Goal: Information Seeking & Learning: Learn about a topic

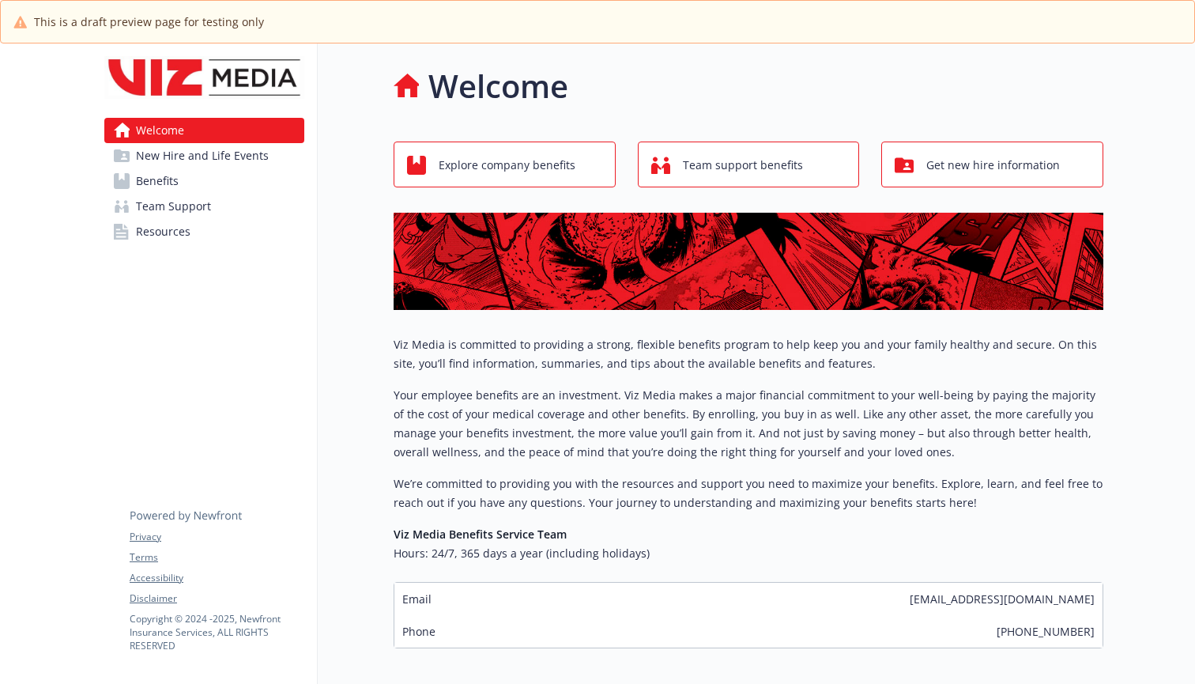
click at [456, 161] on span "Explore company benefits" at bounding box center [507, 165] width 137 height 30
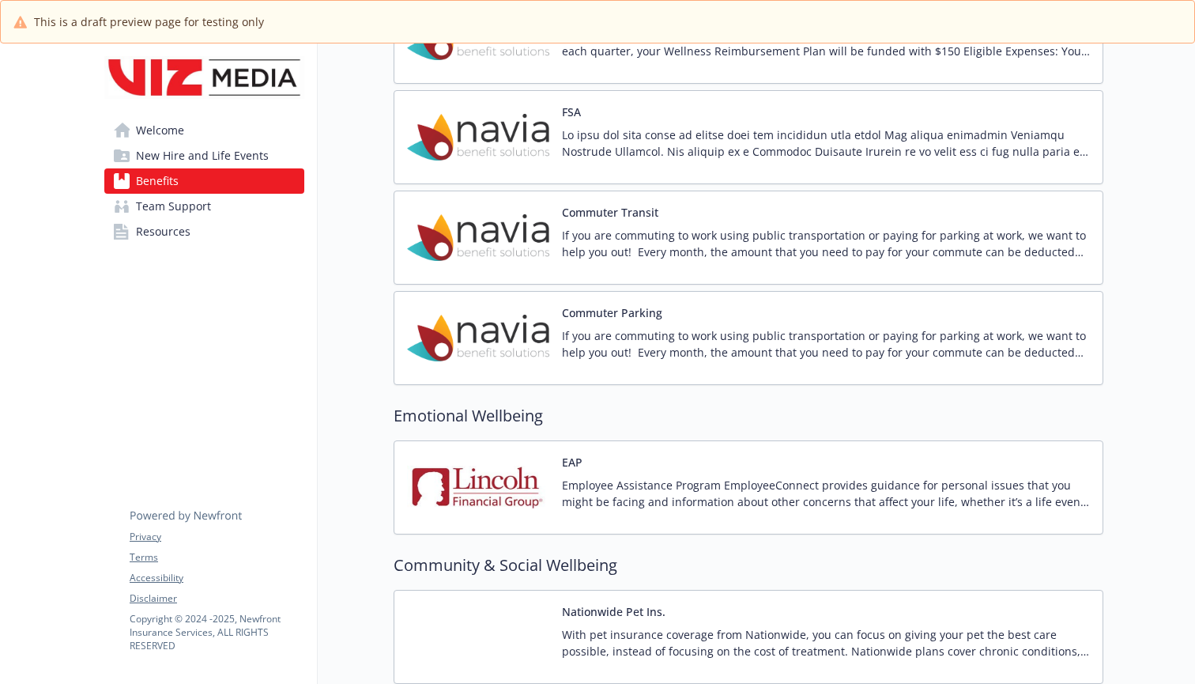
scroll to position [1738, 0]
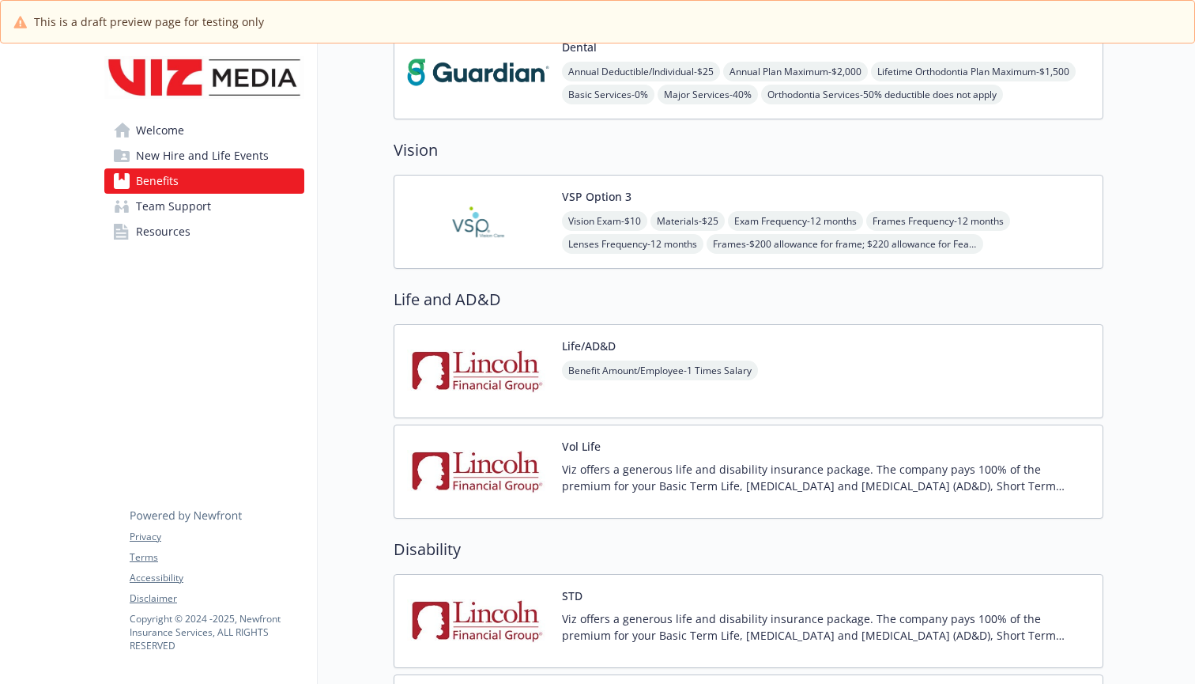
click at [233, 144] on span "New Hire and Life Events" at bounding box center [202, 155] width 133 height 25
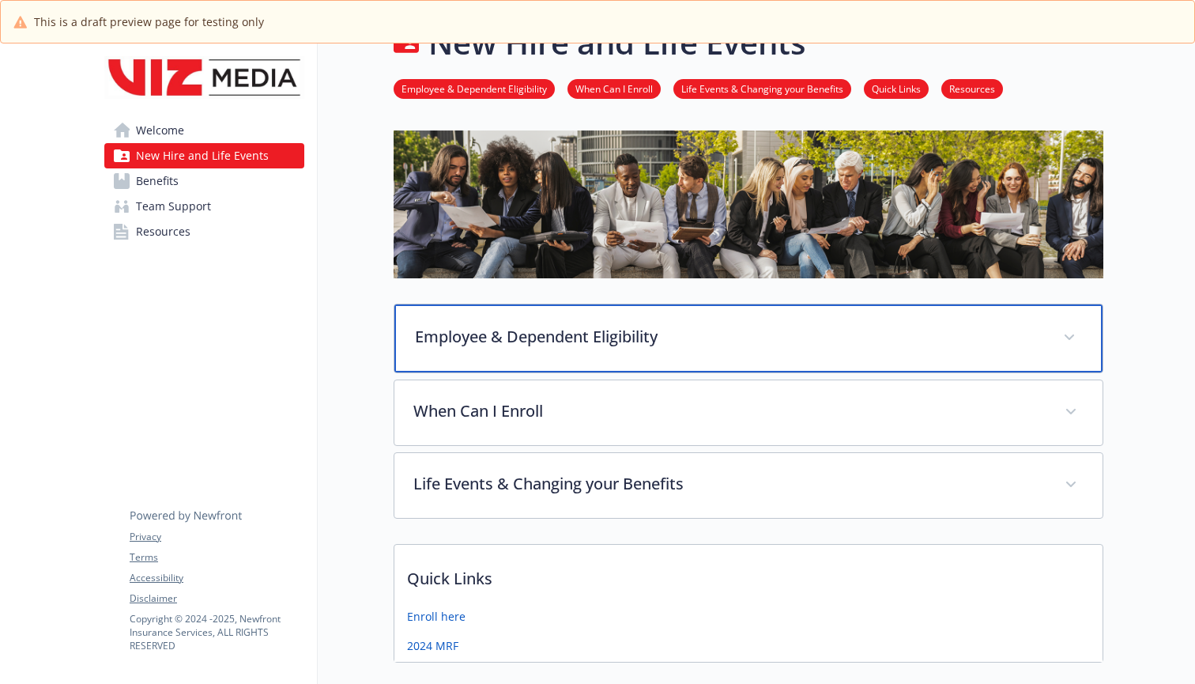
click at [470, 359] on div "Employee & Dependent Eligibility" at bounding box center [748, 338] width 708 height 68
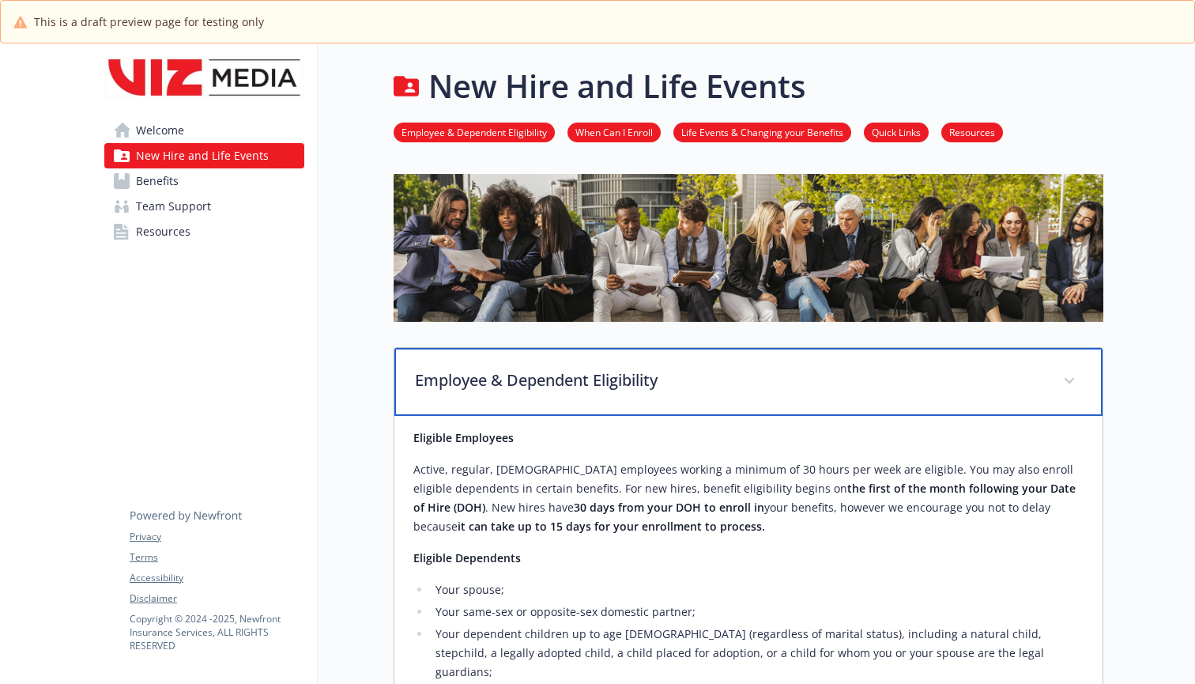
scroll to position [0, 0]
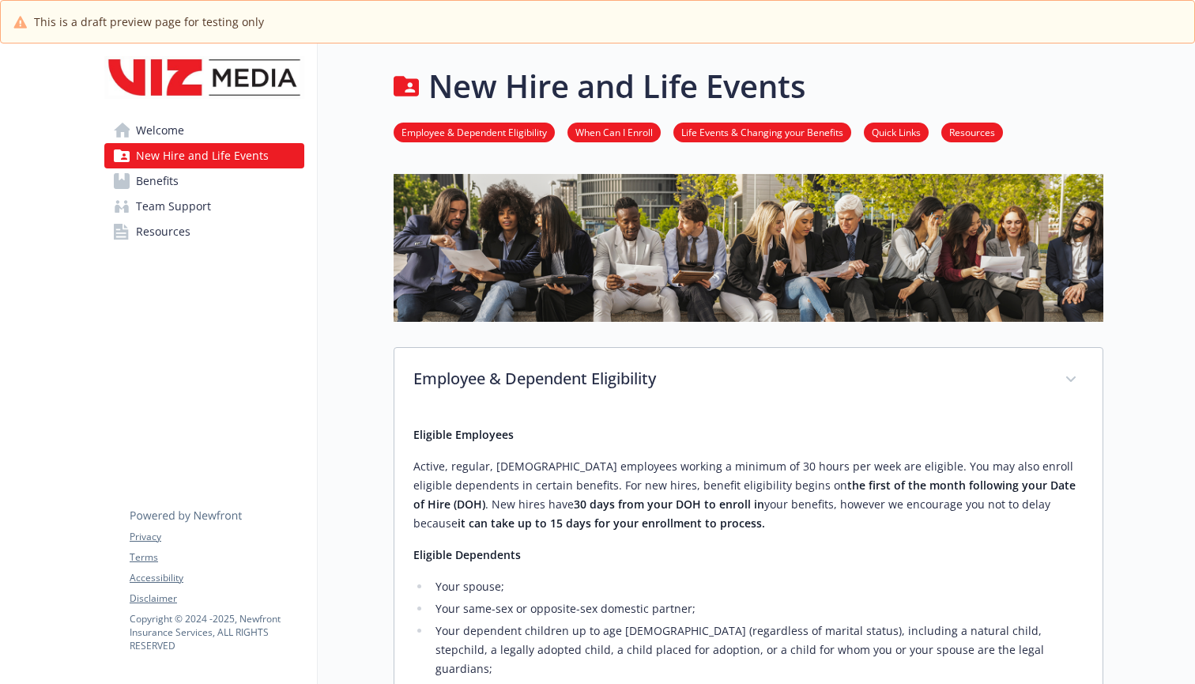
click at [159, 187] on span "Benefits" at bounding box center [157, 180] width 43 height 25
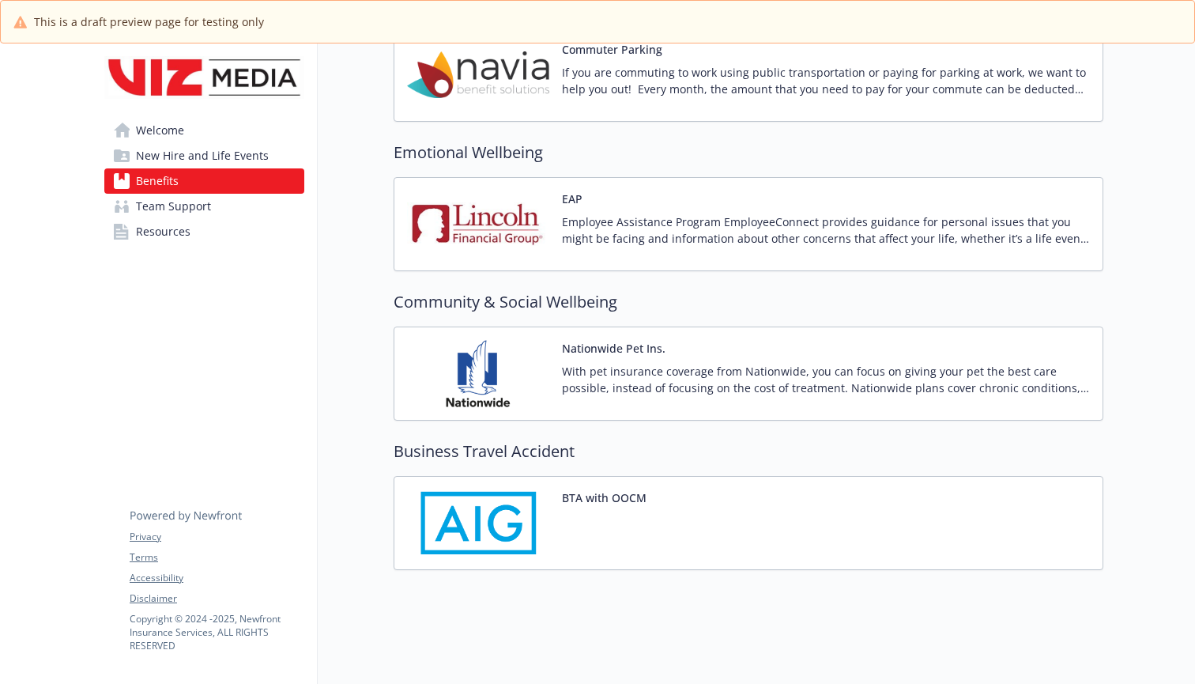
scroll to position [1941, 0]
click at [179, 240] on span "Resources" at bounding box center [163, 231] width 55 height 25
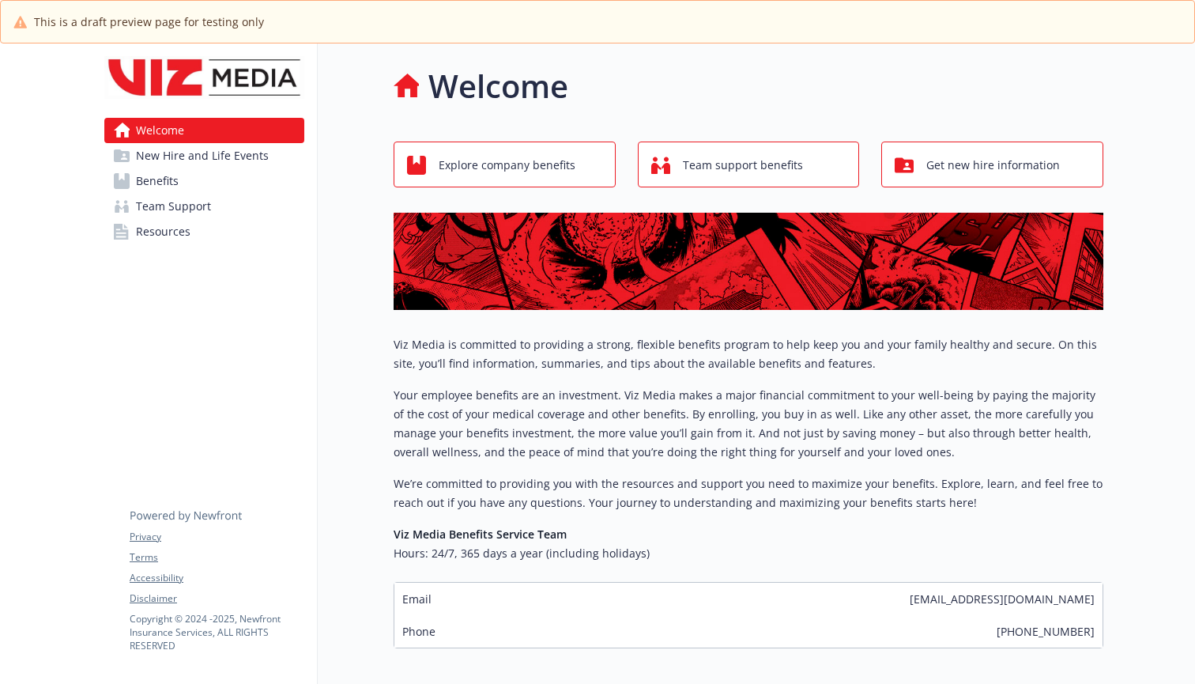
click at [170, 157] on span "New Hire and Life Events" at bounding box center [202, 155] width 133 height 25
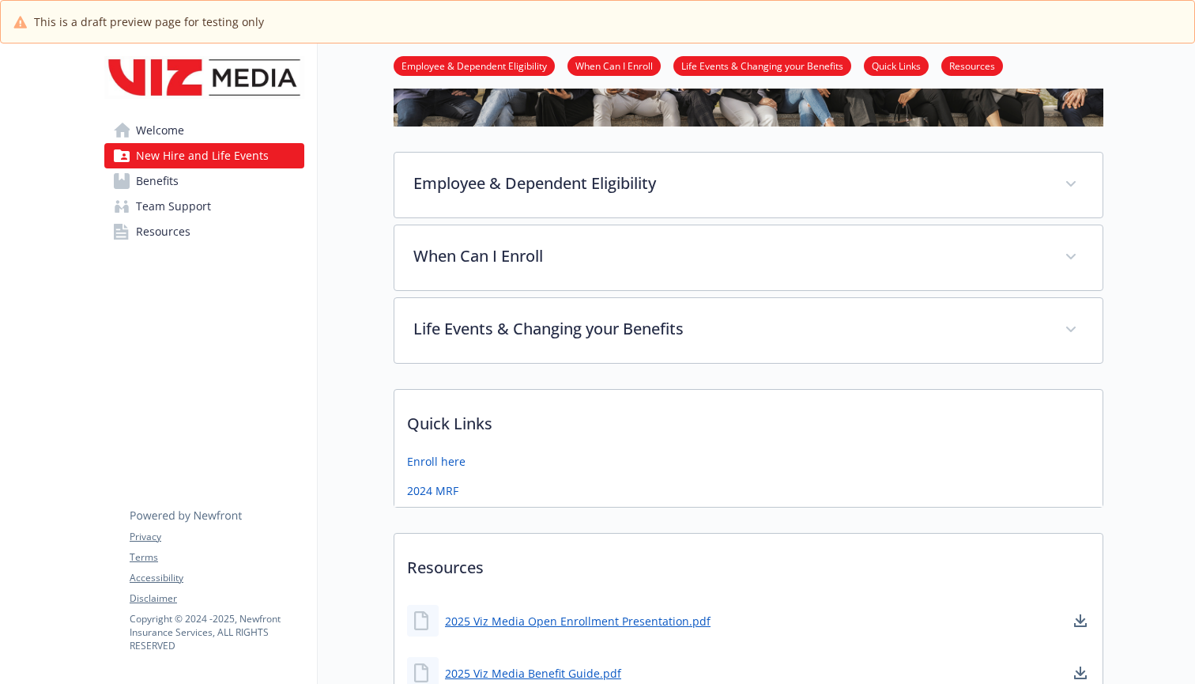
scroll to position [246, 0]
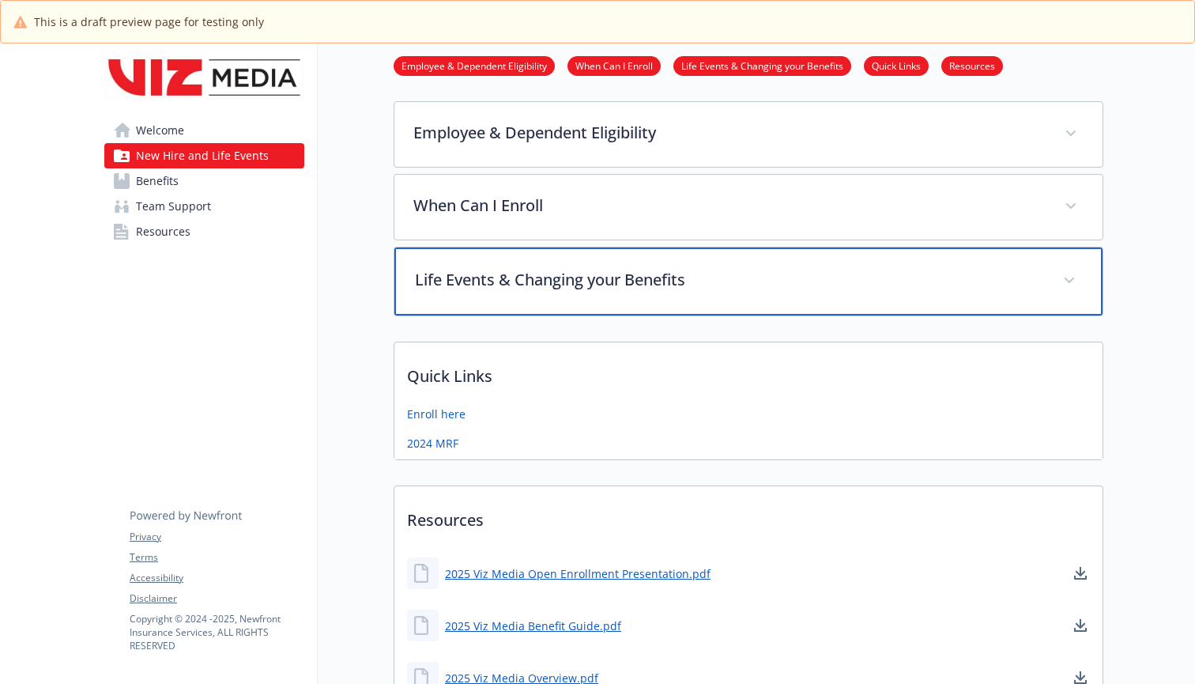
click at [521, 284] on p "Life Events & Changing your Benefits" at bounding box center [729, 280] width 629 height 24
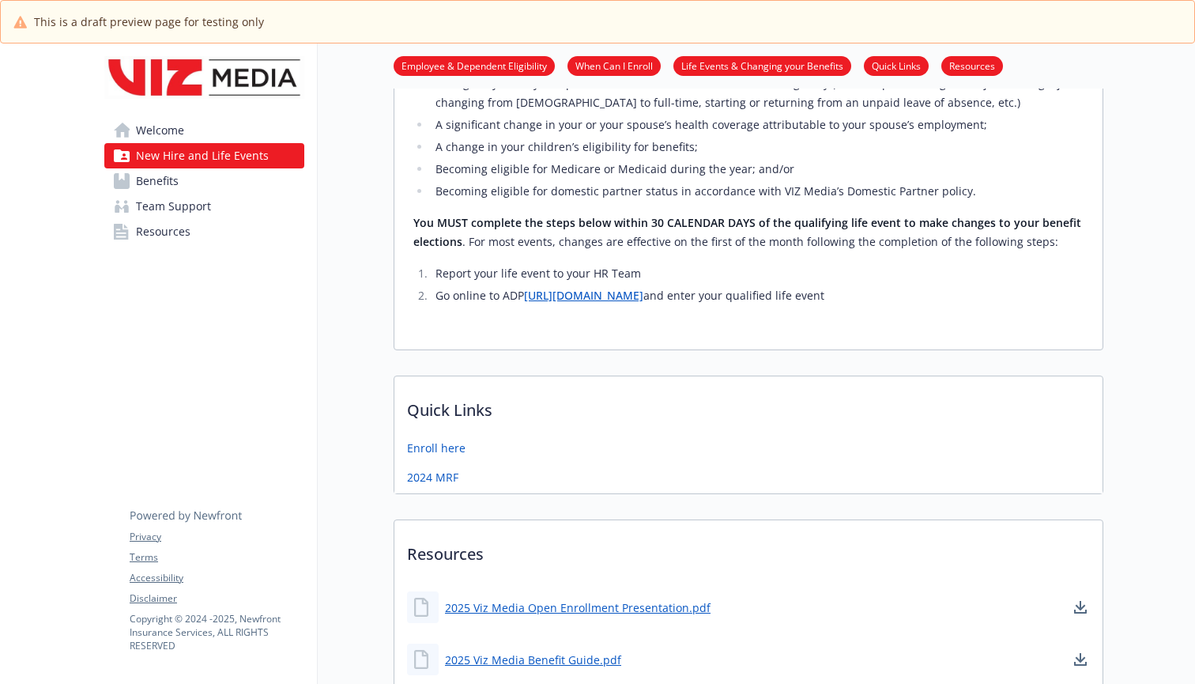
scroll to position [180, 0]
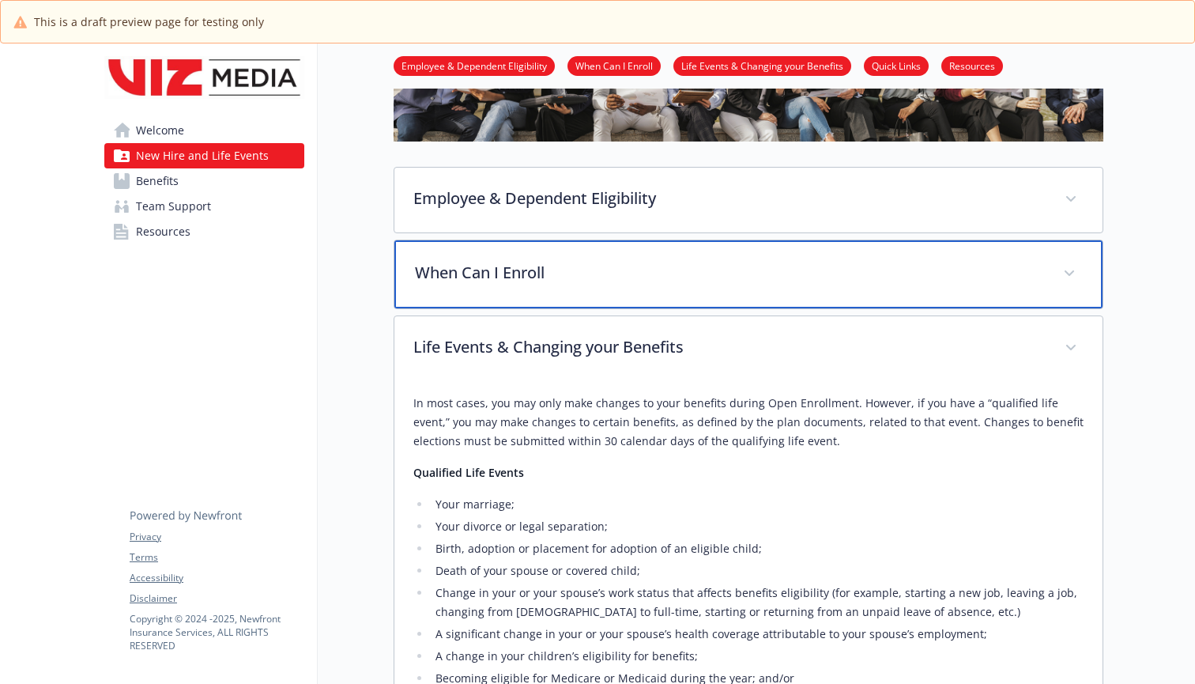
click at [469, 294] on div "When Can I Enroll" at bounding box center [748, 274] width 708 height 68
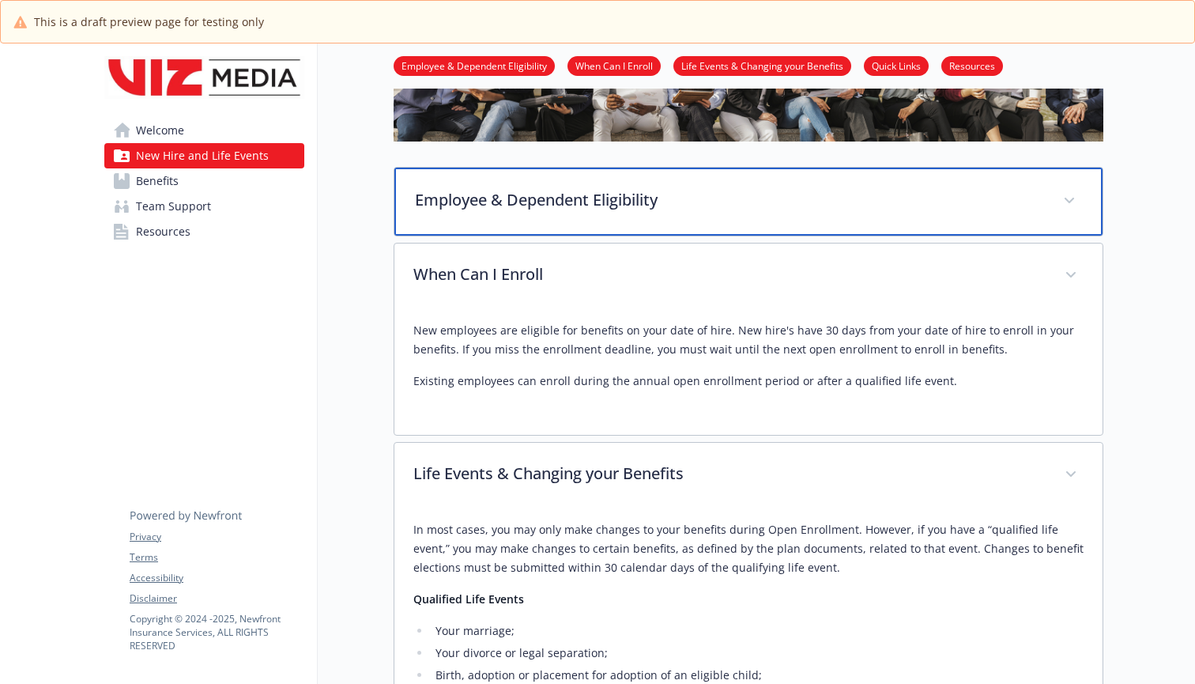
click at [494, 210] on p "Employee & Dependent Eligibility" at bounding box center [729, 200] width 629 height 24
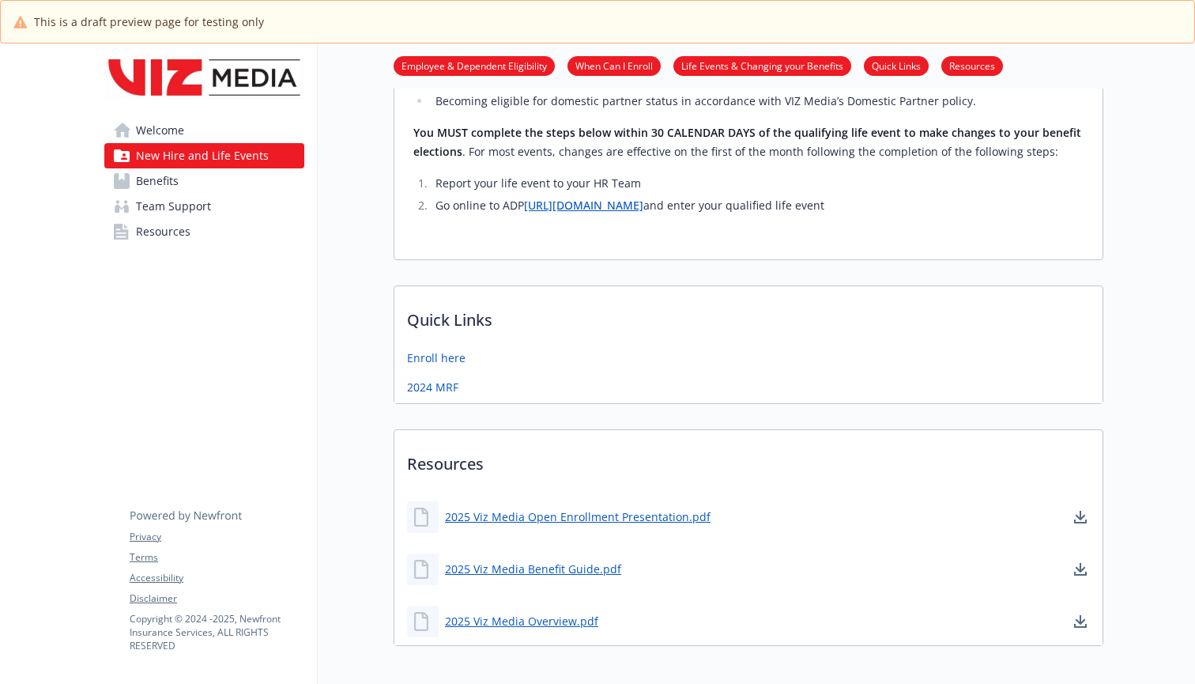
scroll to position [0, 0]
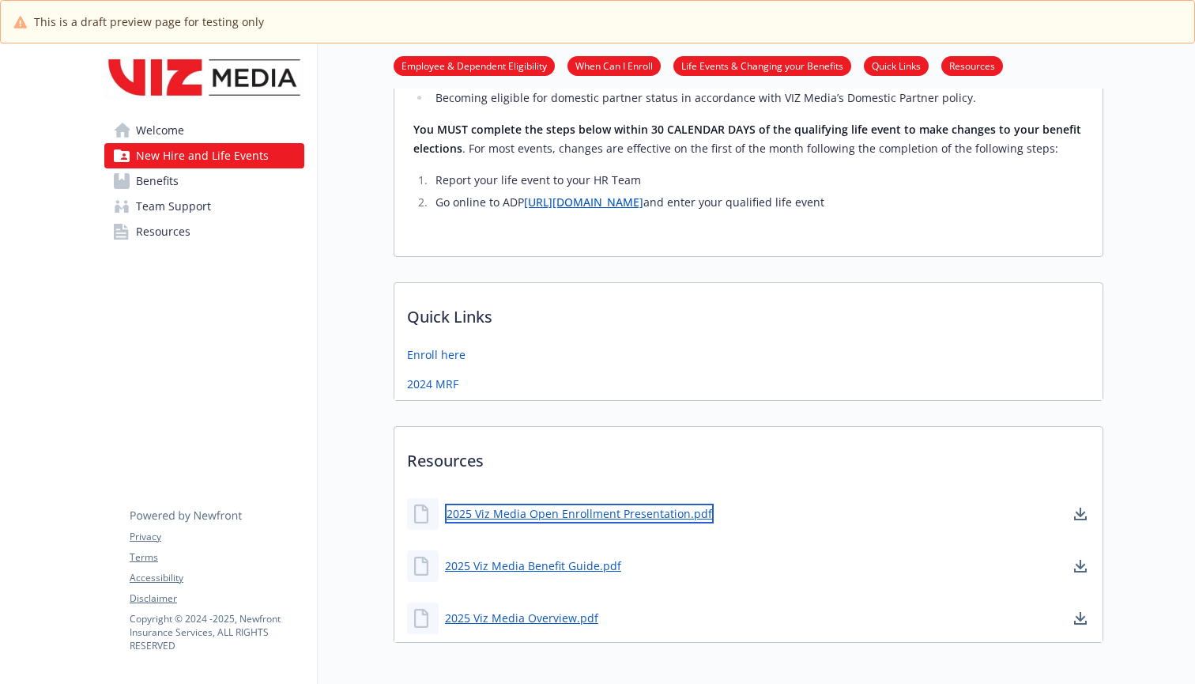
click at [504, 504] on link "2025 Viz Media Open Enrollment Presentation.pdf" at bounding box center [579, 514] width 269 height 20
